Goal: Task Accomplishment & Management: Complete application form

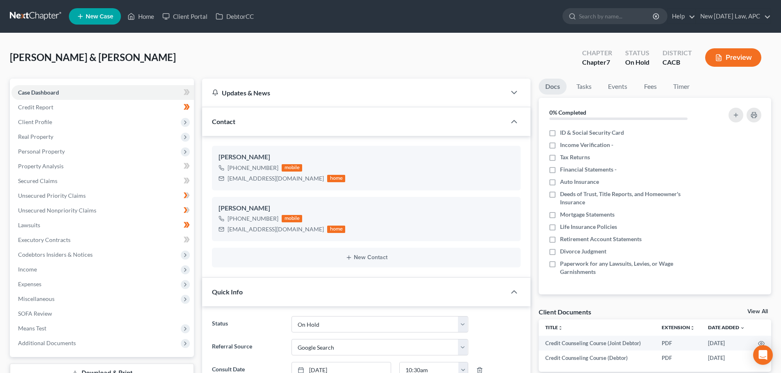
select select "6"
select select "4"
click at [33, 14] on link at bounding box center [36, 16] width 52 height 15
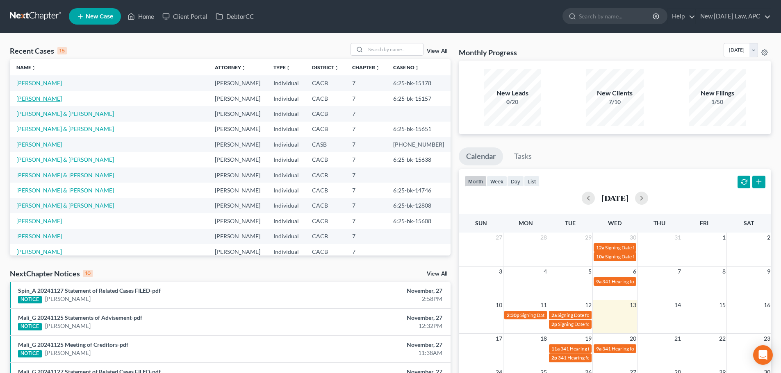
click at [40, 96] on link "[PERSON_NAME]" at bounding box center [38, 98] width 45 height 7
select select "4"
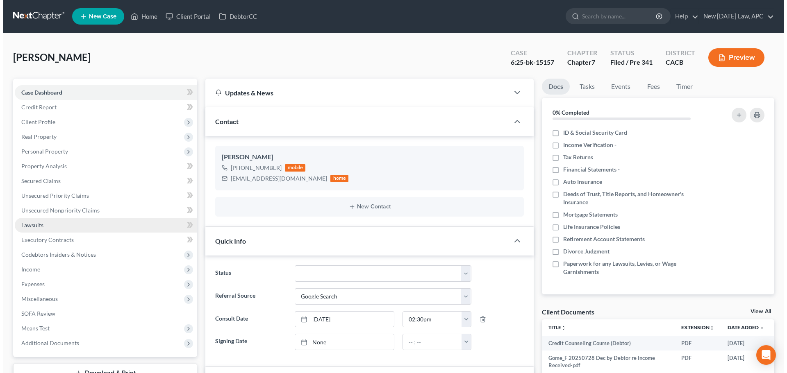
scroll to position [536, 0]
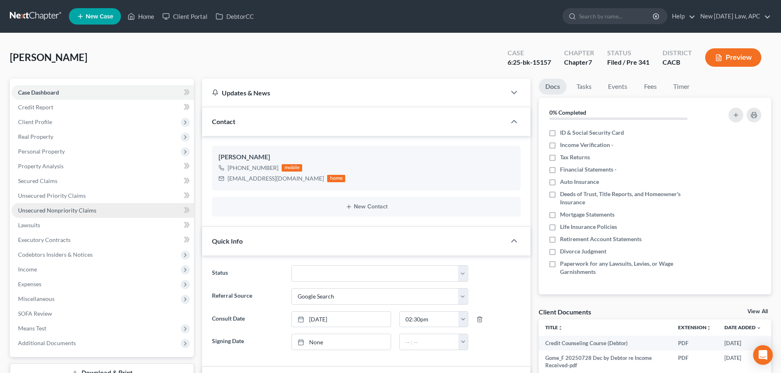
click at [54, 206] on link "Unsecured Nonpriority Claims" at bounding box center [102, 210] width 182 height 15
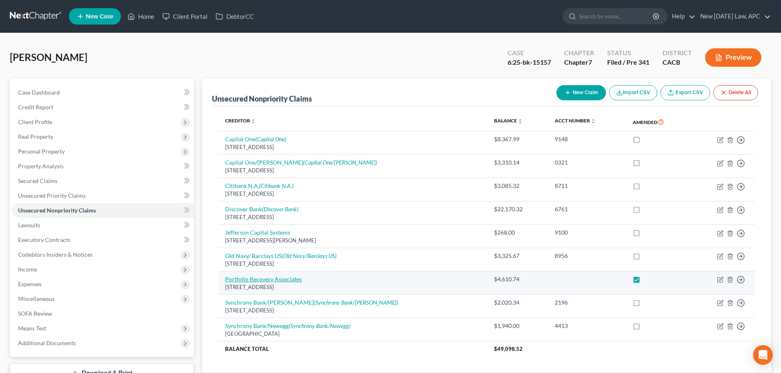
click at [263, 278] on link "Portfolio Recovery Associates" at bounding box center [263, 279] width 77 height 7
select select "48"
select select "8"
select select "0"
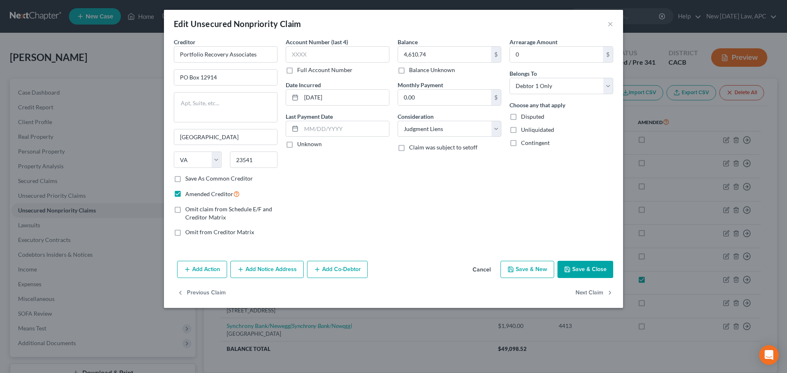
click at [269, 271] on button "Add Notice Address" at bounding box center [266, 269] width 73 height 17
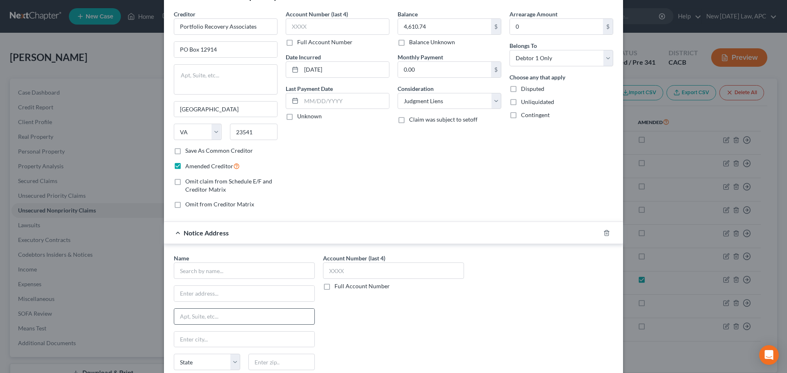
scroll to position [82, 0]
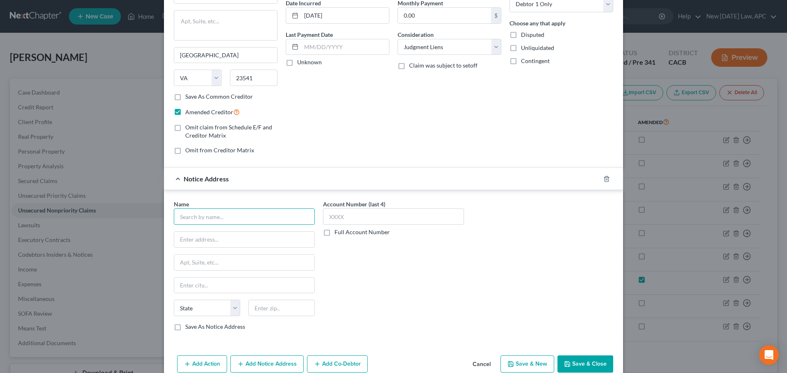
click at [208, 217] on input "text" at bounding box center [244, 217] width 141 height 16
paste input "LEGAL RECOVERY LAW OFFICES INC"
drag, startPoint x: 284, startPoint y: 217, endPoint x: 74, endPoint y: 200, distance: 210.6
click at [74, 200] on div "Edit Unsecured Nonpriority Claim × Creditor * Portfolio Recovery Associates PO …" at bounding box center [393, 186] width 787 height 373
type input "Legal Recovery law Offices, Inc."
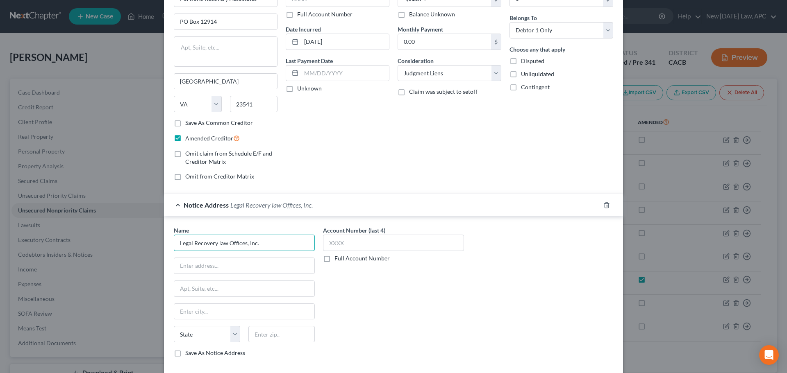
scroll to position [121, 0]
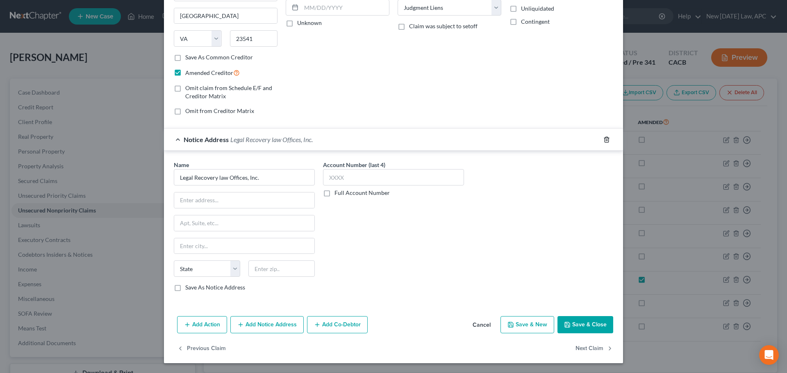
click at [605, 141] on icon "button" at bounding box center [607, 139] width 4 height 5
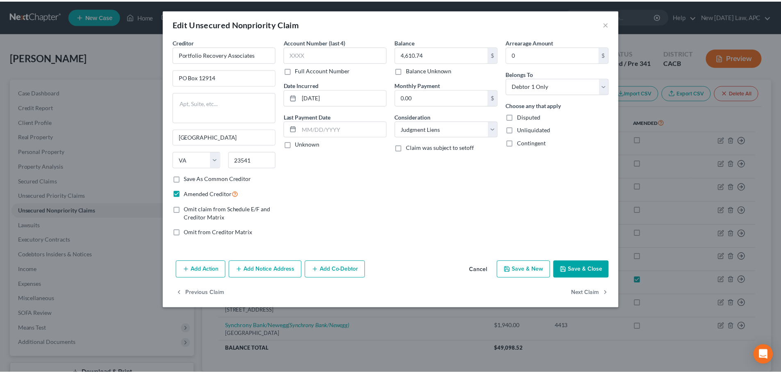
scroll to position [0, 0]
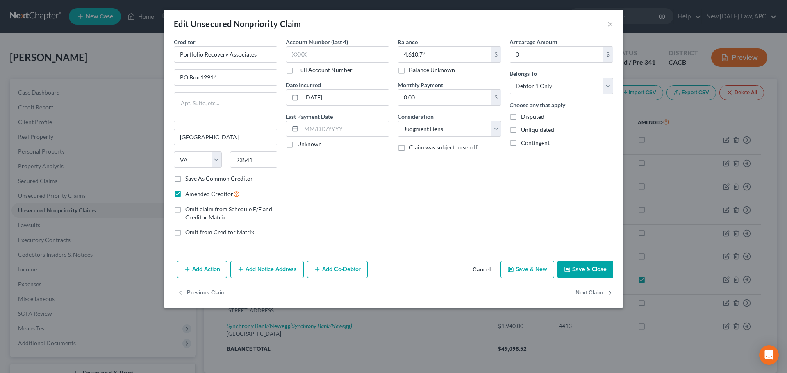
click at [483, 267] on button "Cancel" at bounding box center [481, 270] width 31 height 16
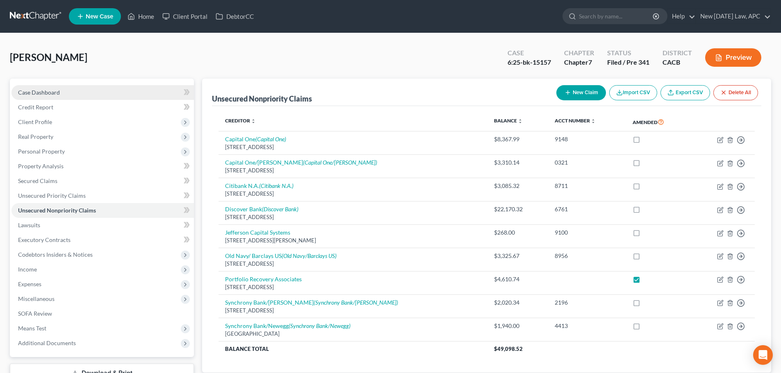
drag, startPoint x: 70, startPoint y: 91, endPoint x: 75, endPoint y: 86, distance: 7.3
click at [70, 91] on link "Case Dashboard" at bounding box center [102, 92] width 182 height 15
select select "4"
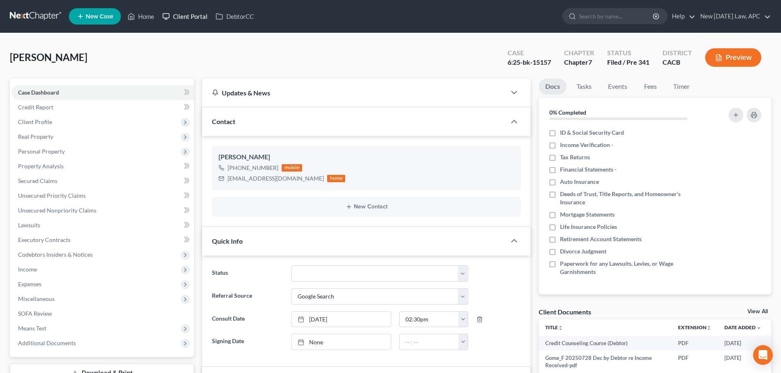
scroll to position [536, 0]
